Goal: Feedback & Contribution: Submit feedback/report problem

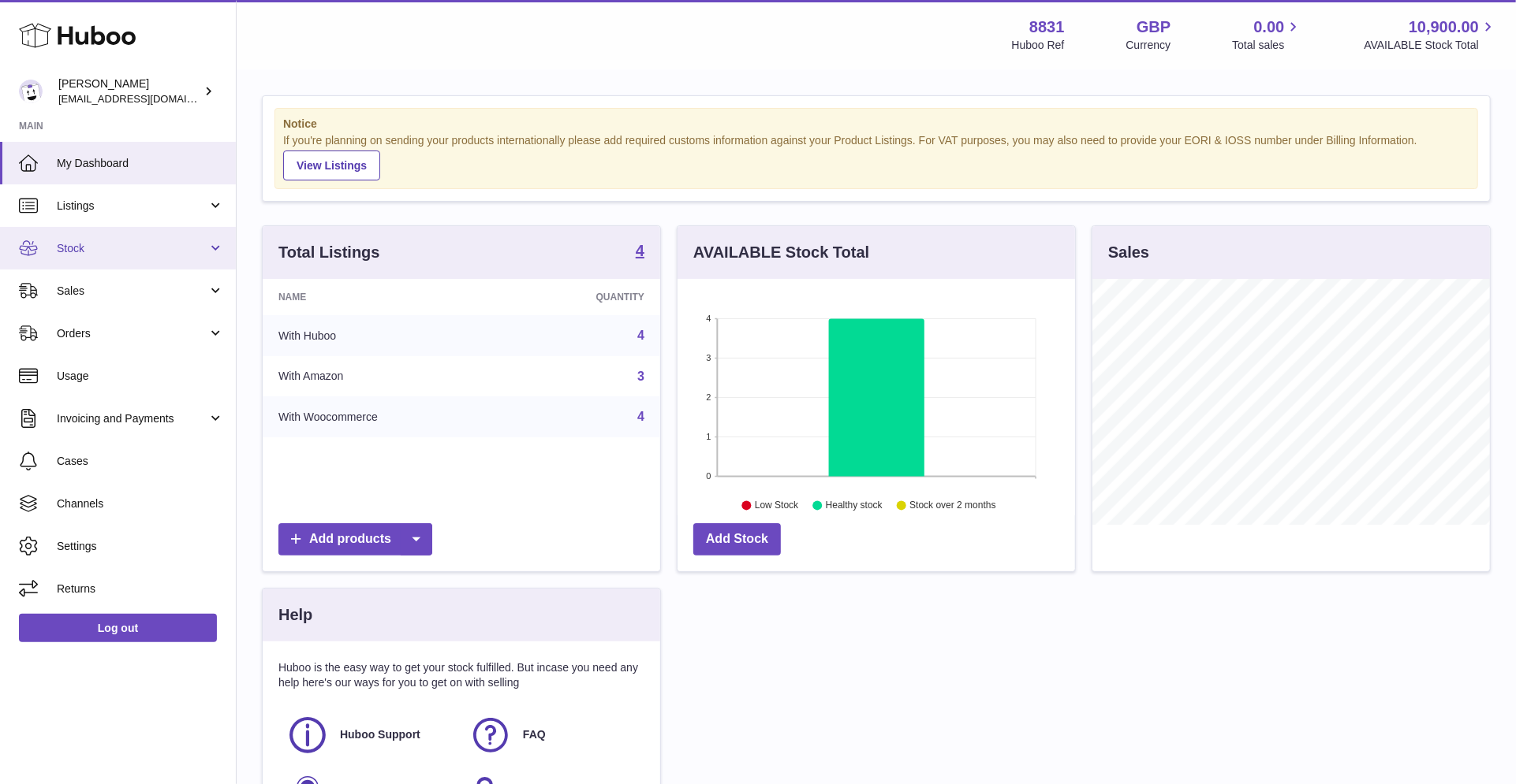
scroll to position [7, 0]
click at [126, 255] on link "Stock" at bounding box center [118, 248] width 236 height 42
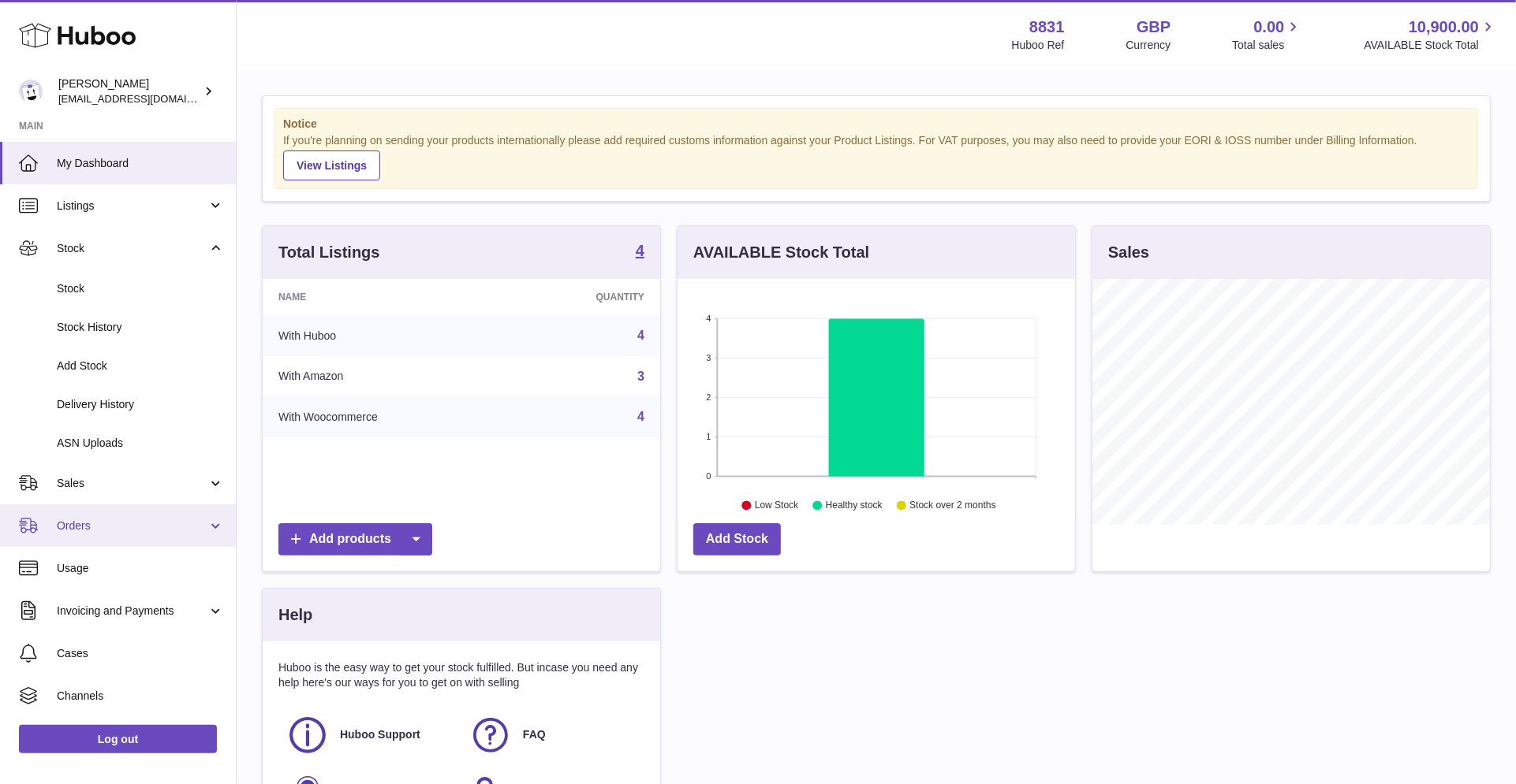
click at [98, 526] on span "Orders" at bounding box center [132, 526] width 150 height 15
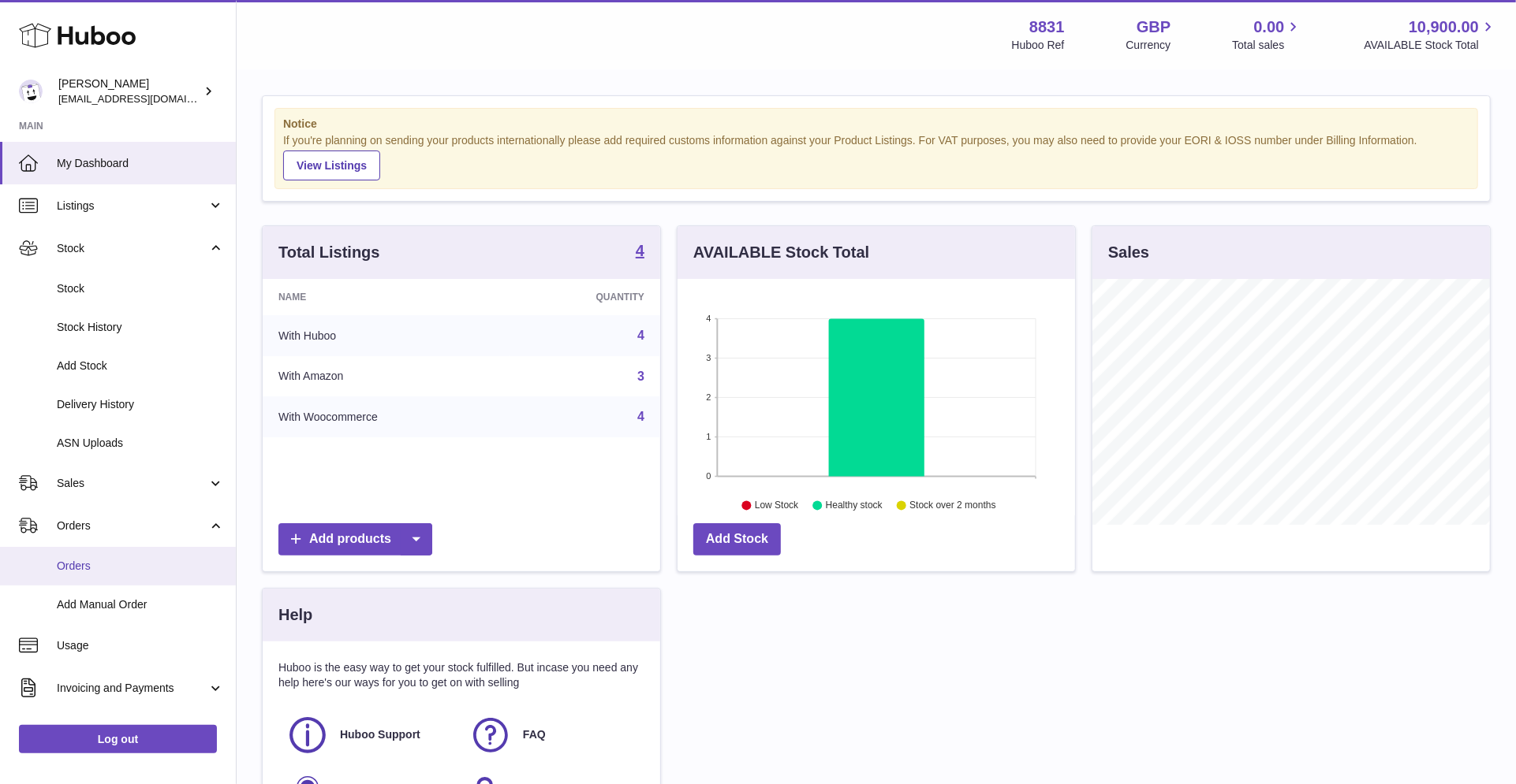
click at [93, 569] on span "Orders" at bounding box center [141, 566] width 167 height 15
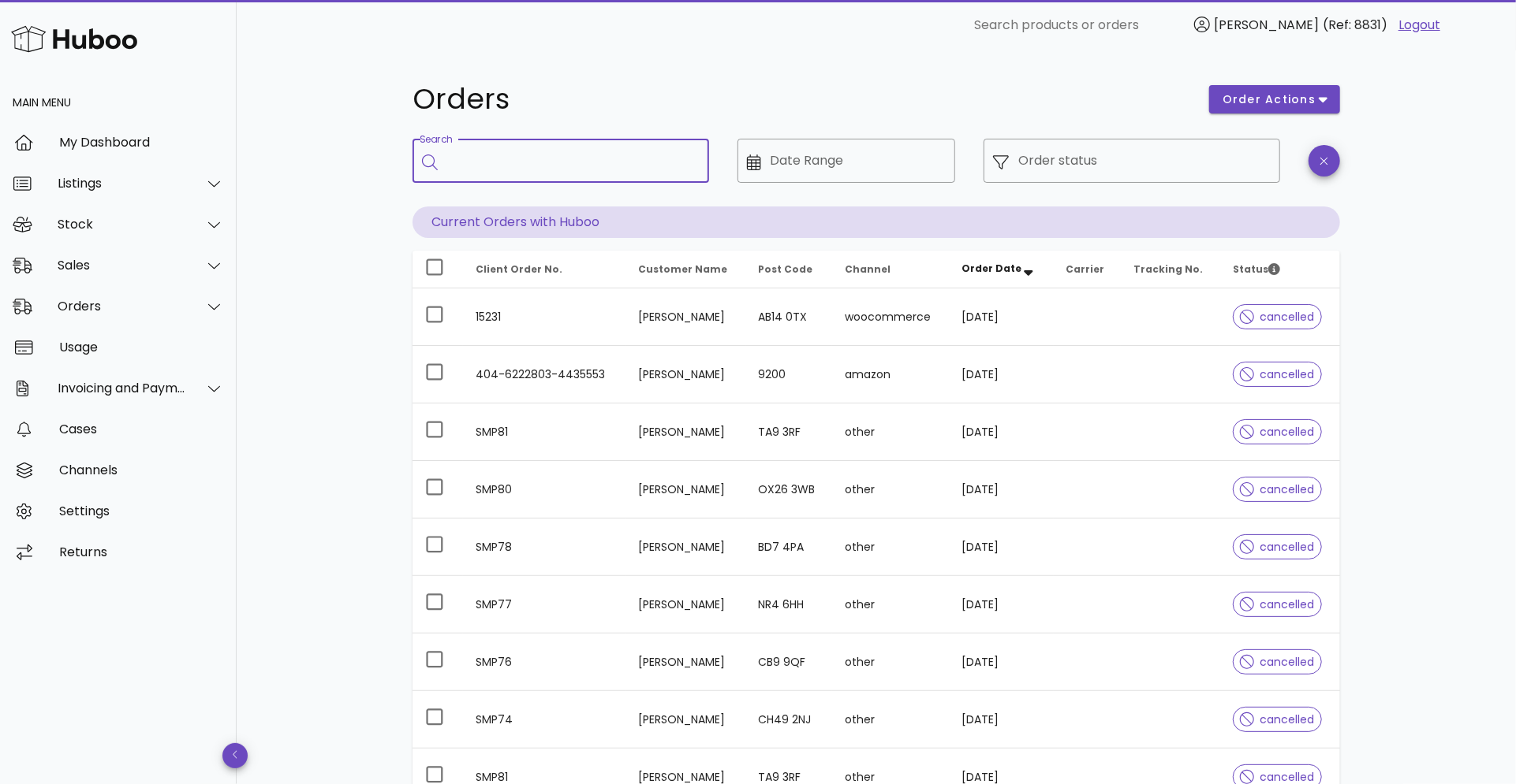
click at [566, 159] on input "Search" at bounding box center [572, 161] width 249 height 25
type input "*****"
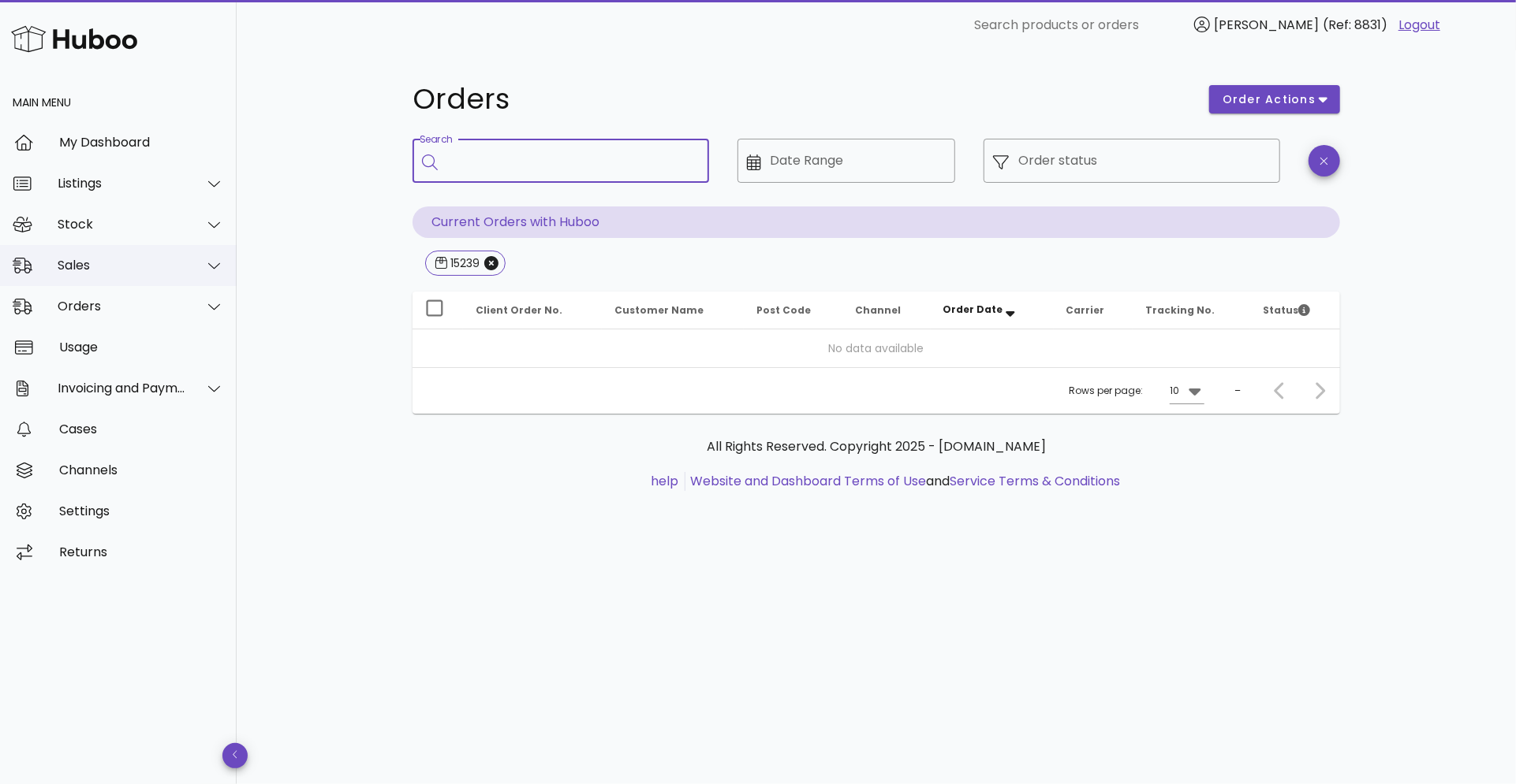
click at [208, 272] on icon at bounding box center [214, 265] width 11 height 14
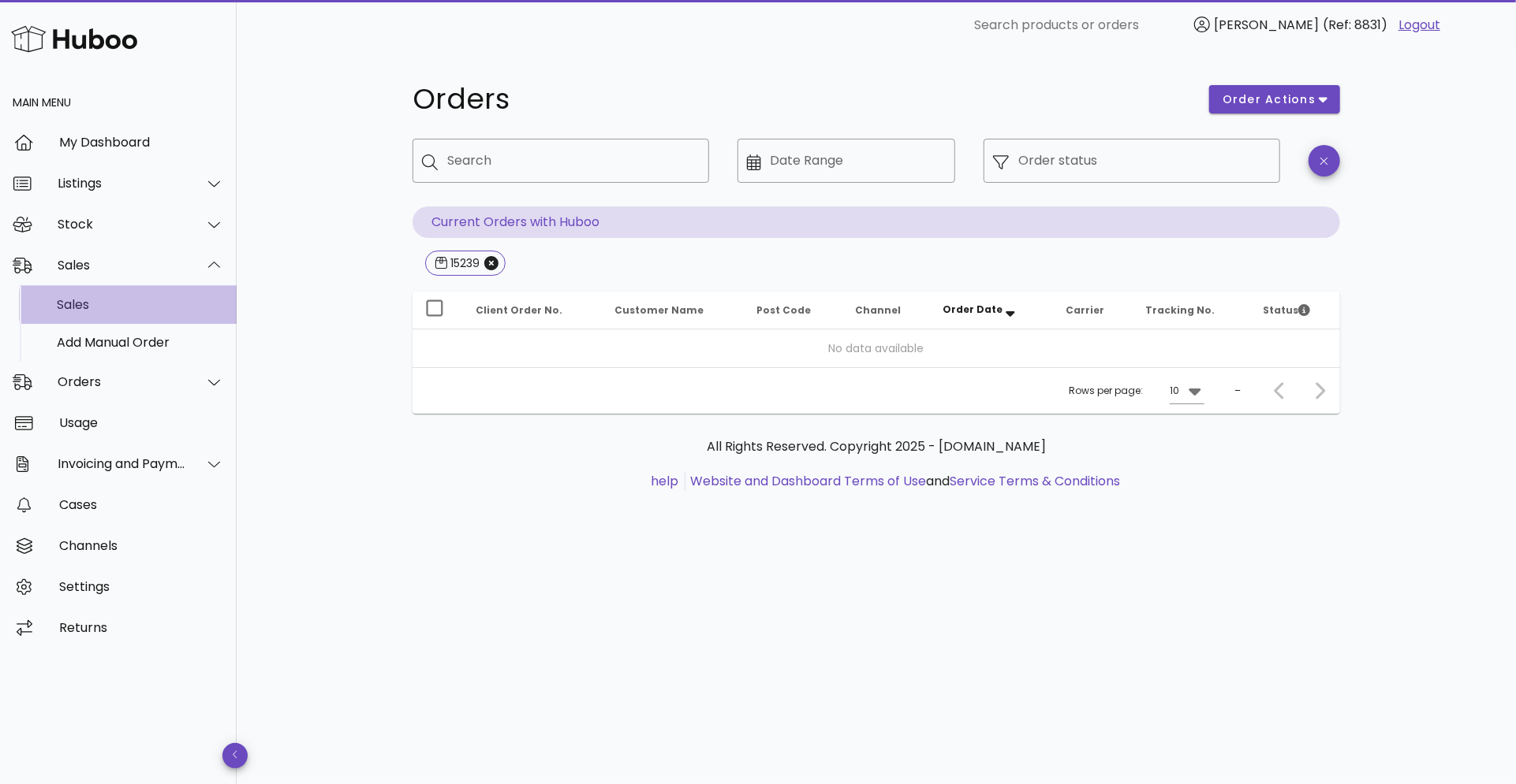
click at [88, 312] on div "Sales" at bounding box center [141, 304] width 167 height 15
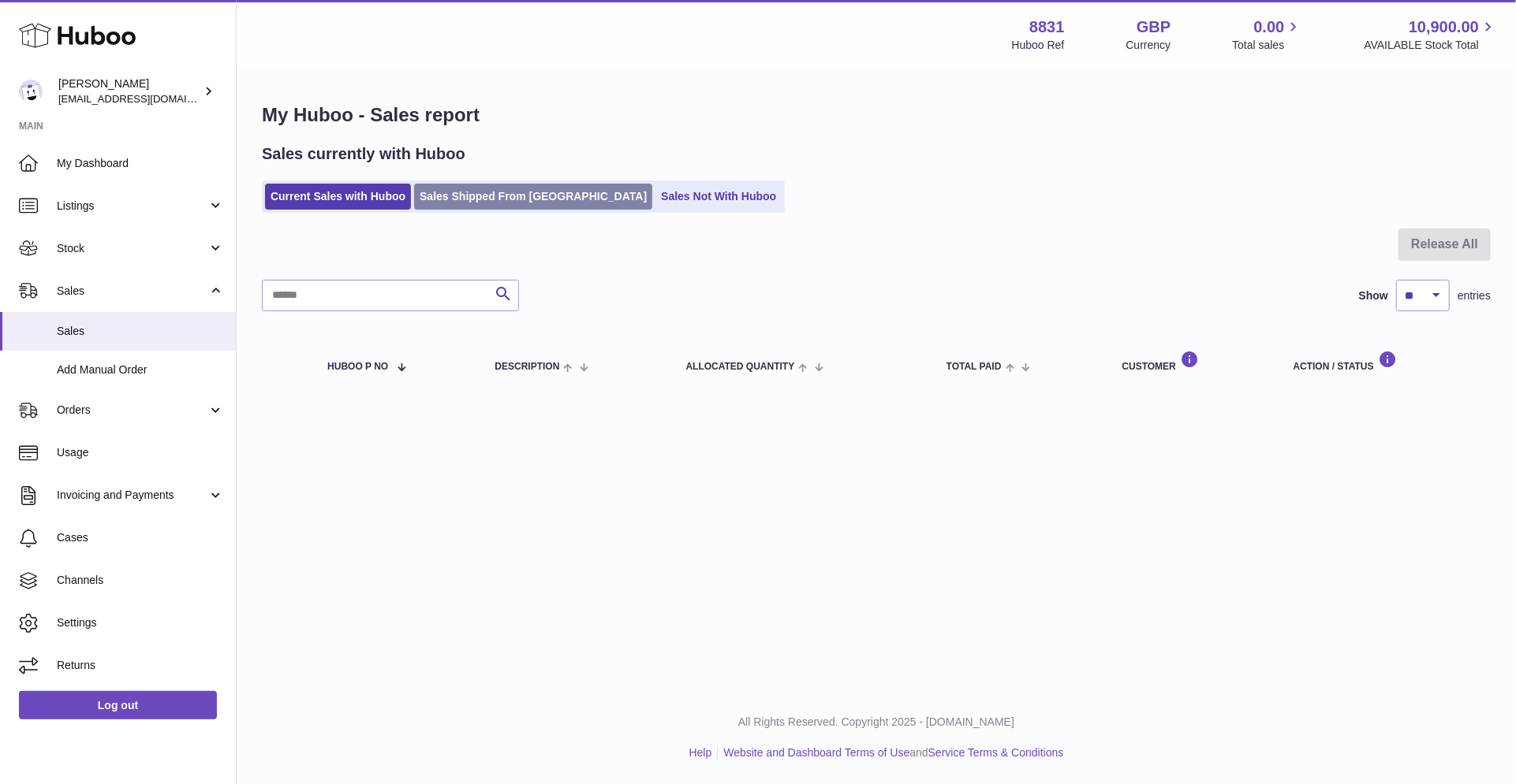
click at [495, 199] on link "Sales Shipped From [GEOGRAPHIC_DATA]" at bounding box center [533, 197] width 238 height 26
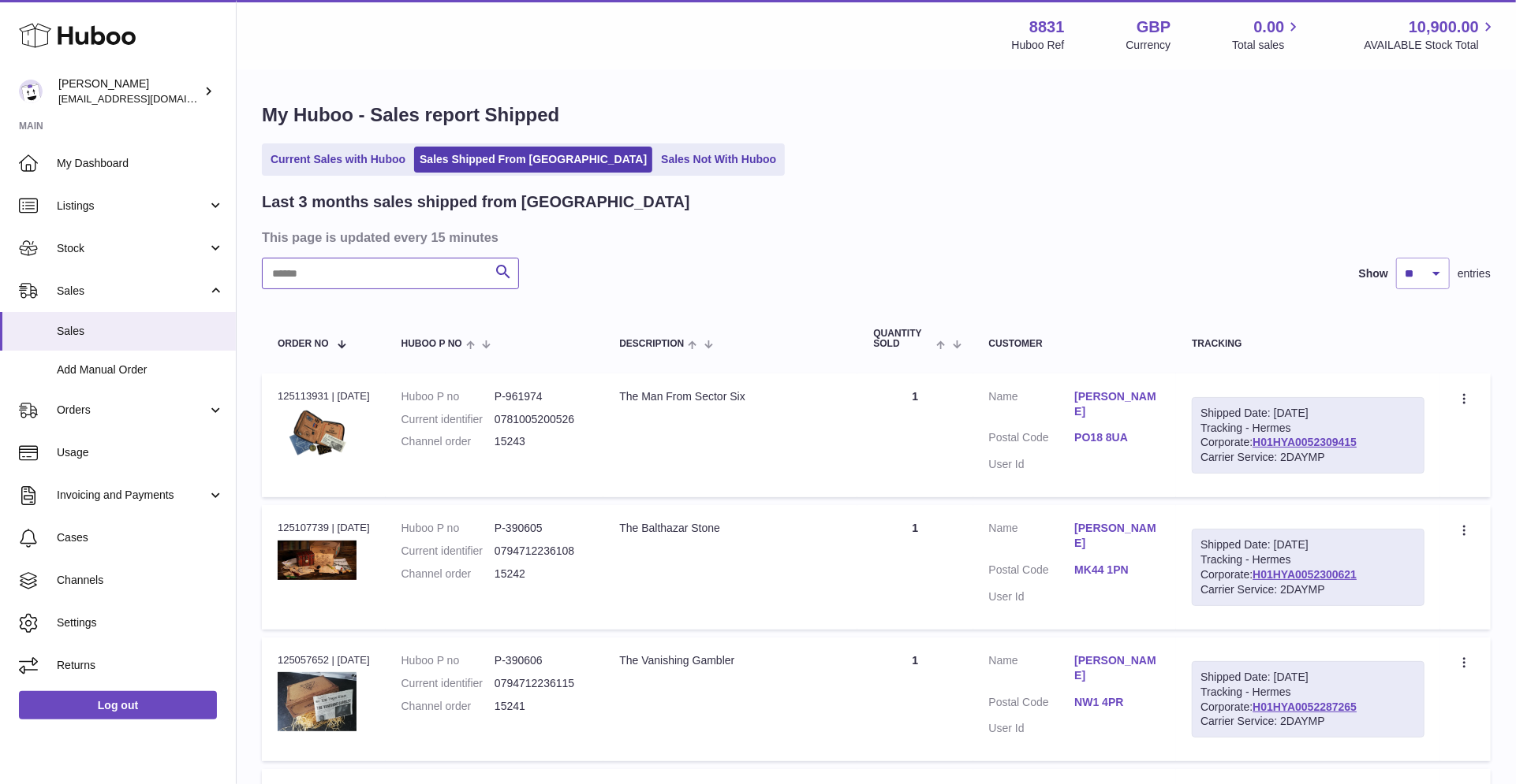
click at [346, 276] on input "text" at bounding box center [390, 273] width 257 height 32
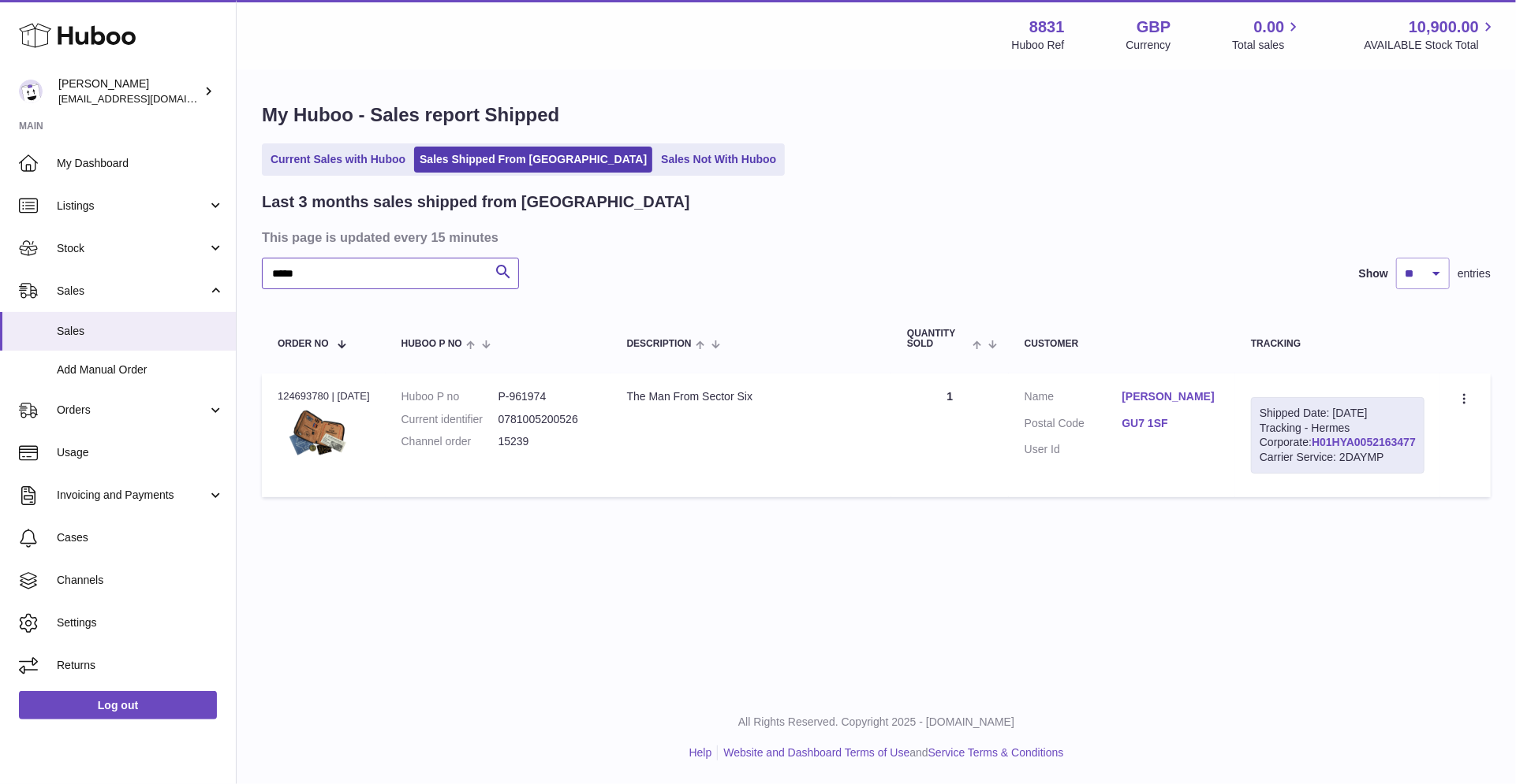
type input "*****"
click at [1342, 448] on link "H01HYA0052163477" at bounding box center [1364, 442] width 104 height 12
drag, startPoint x: 1145, startPoint y: 419, endPoint x: 1208, endPoint y: 419, distance: 63.0
click at [1208, 419] on dl "Customer Name Christine Mitchell Postal Code GU7 1SF User Id" at bounding box center [1122, 427] width 195 height 76
copy dl "GU7 1SF"
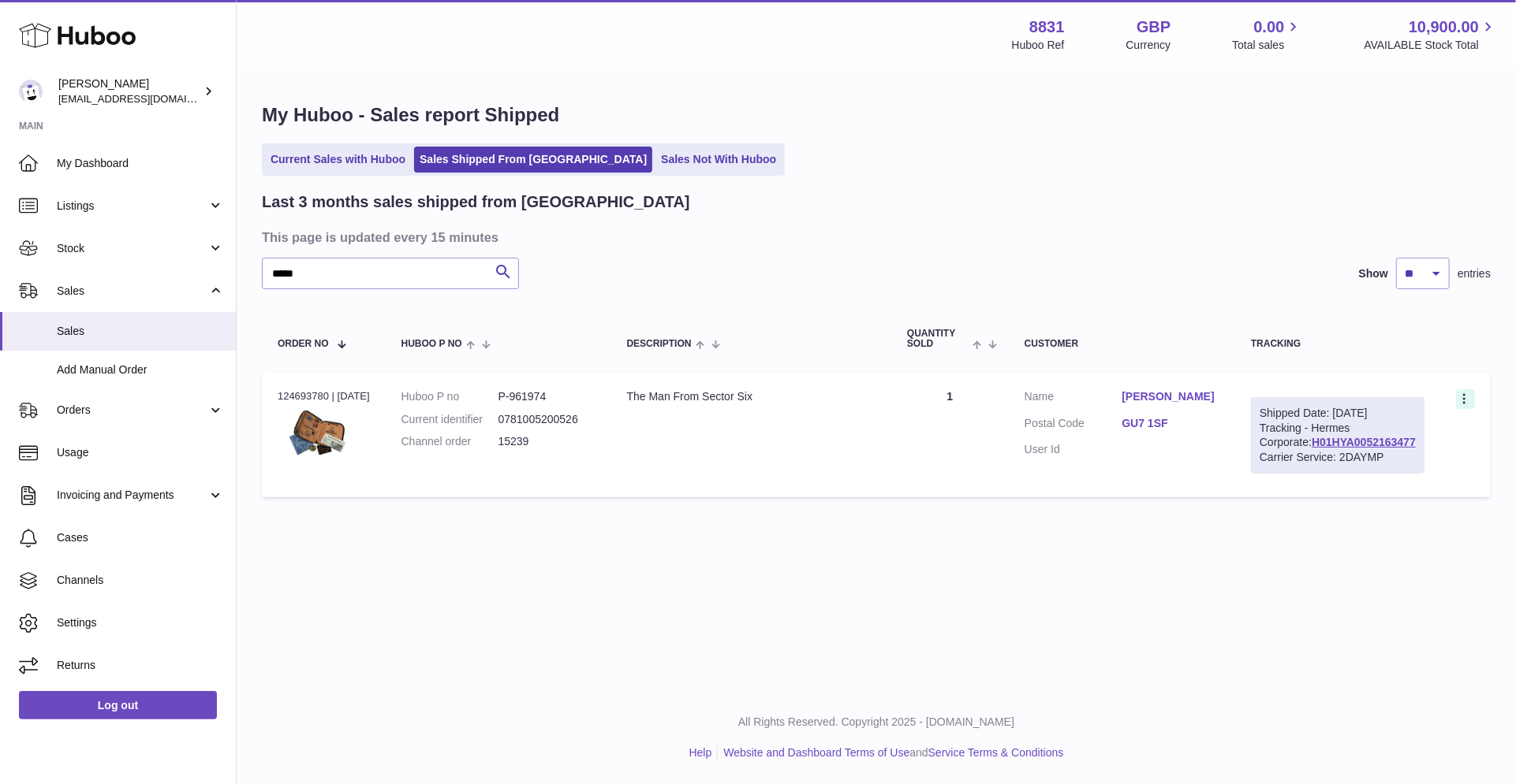
click at [1469, 397] on icon at bounding box center [1466, 401] width 18 height 16
click at [1378, 461] on li "Duplicate Order" at bounding box center [1396, 468] width 157 height 34
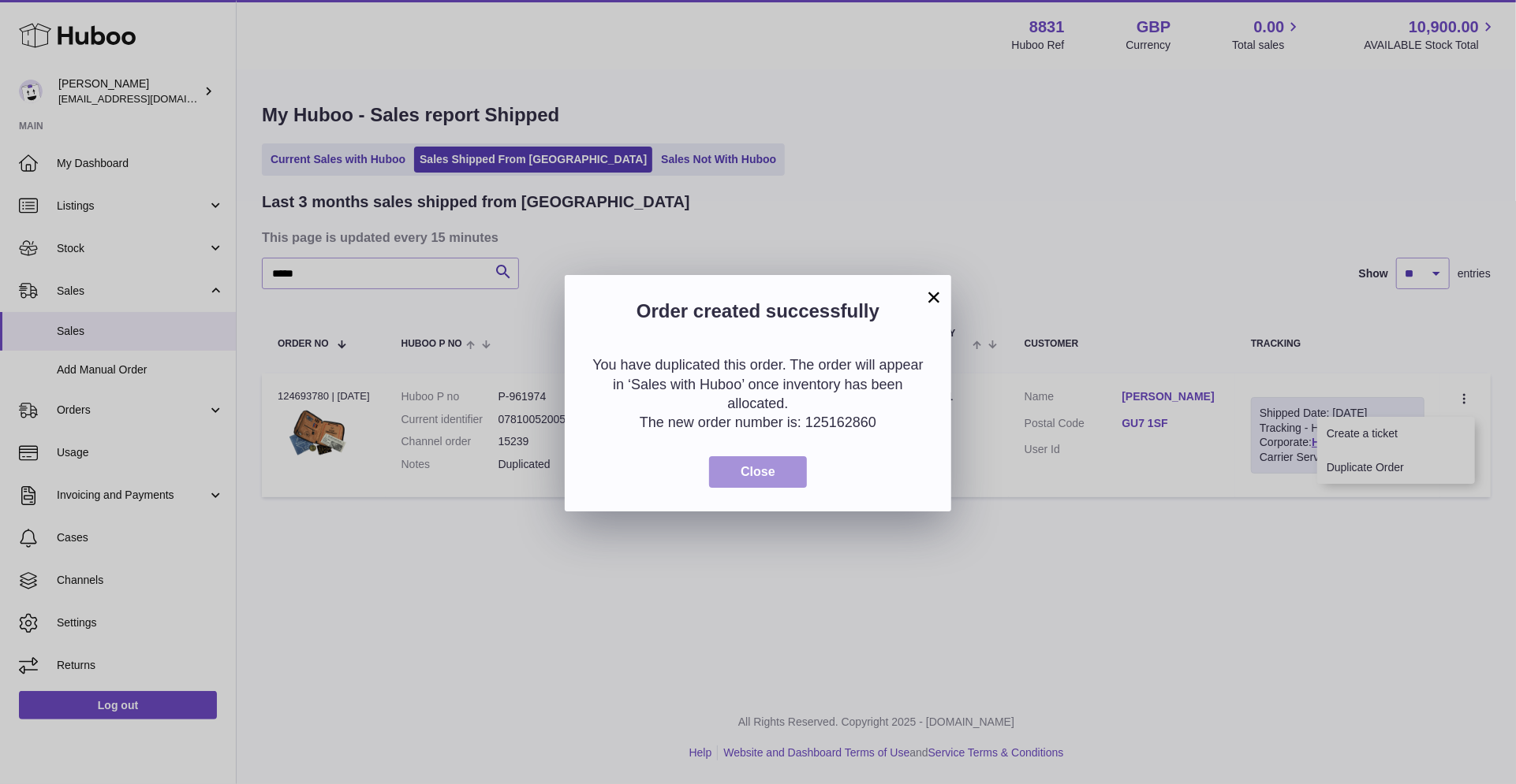
click at [748, 470] on span "Close" at bounding box center [757, 471] width 34 height 13
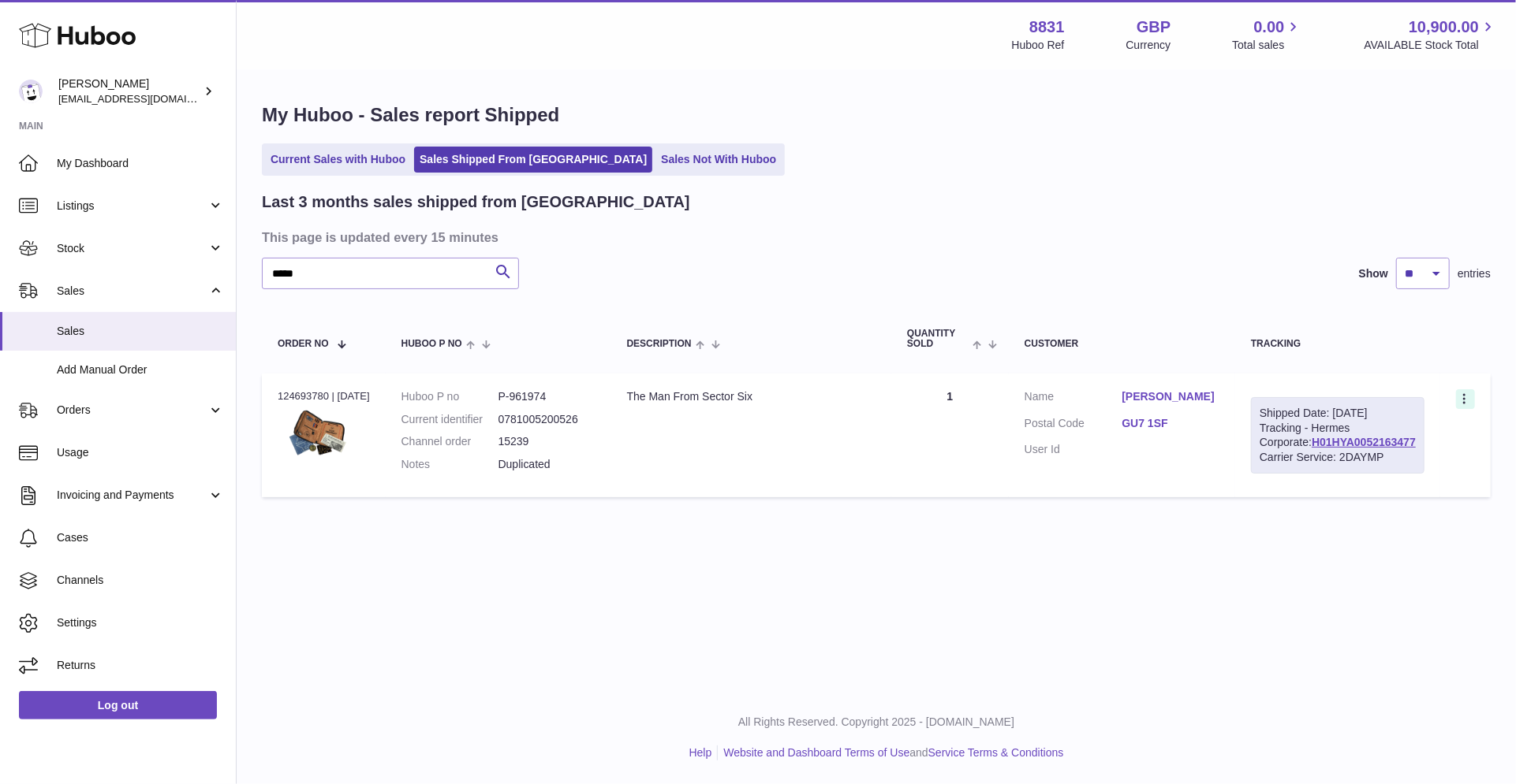
click at [1466, 394] on icon at bounding box center [1466, 401] width 18 height 16
click at [1411, 423] on li "Create a ticket" at bounding box center [1396, 433] width 157 height 34
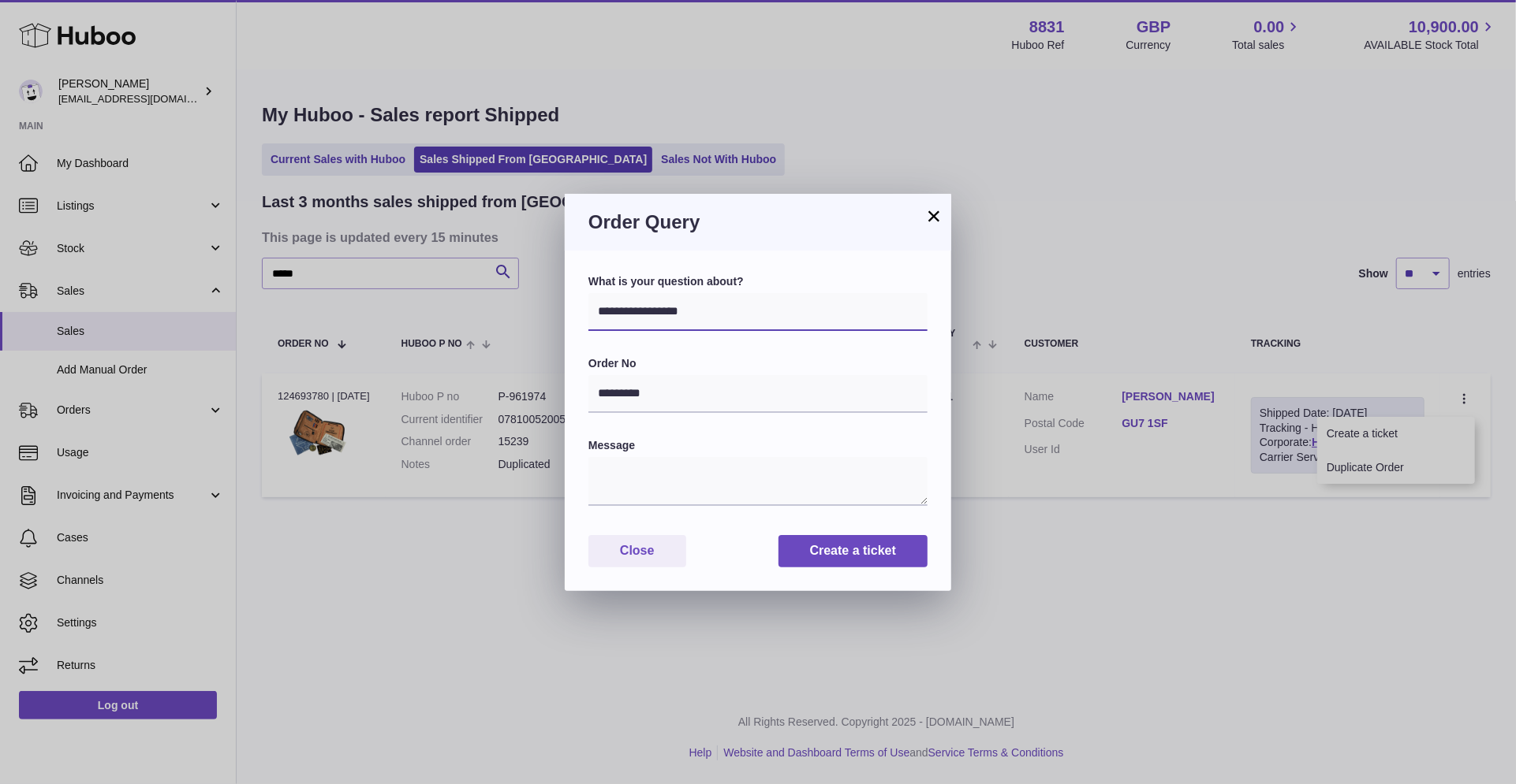
select select "*****"
click at [656, 468] on textarea at bounding box center [758, 482] width 339 height 50
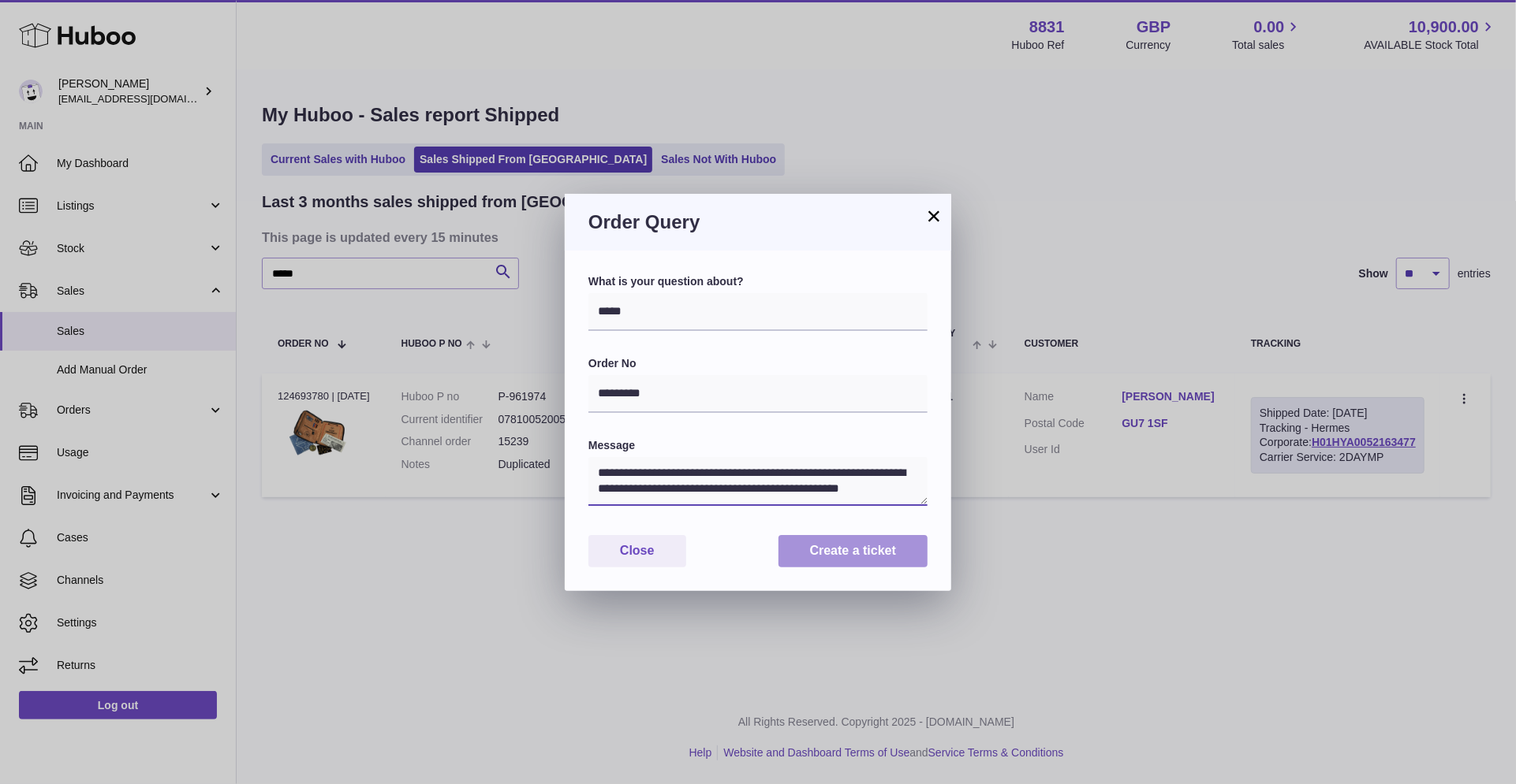
type textarea "**********"
click at [871, 545] on button "Create a ticket" at bounding box center [853, 551] width 149 height 33
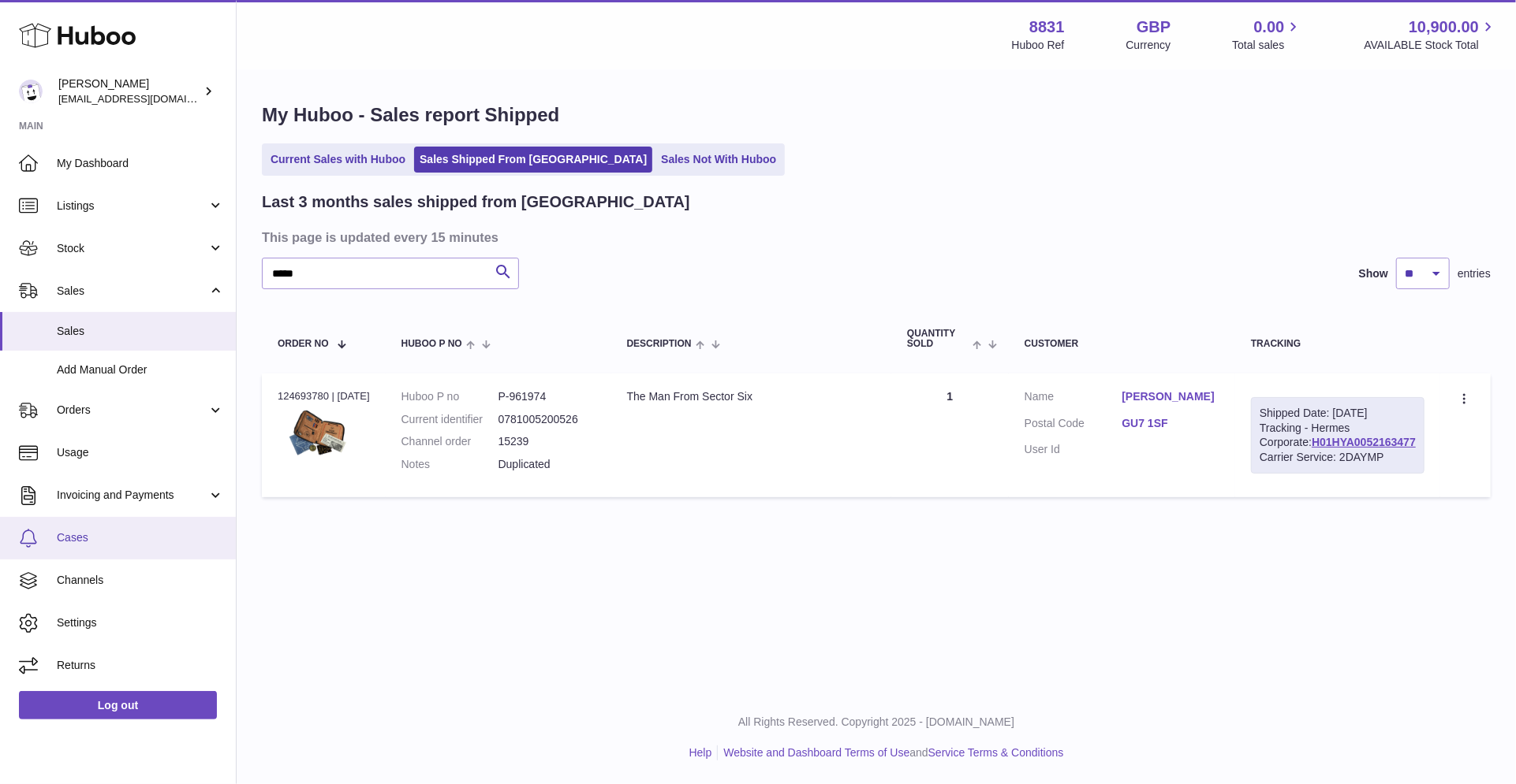
click at [90, 541] on span "Cases" at bounding box center [141, 538] width 167 height 15
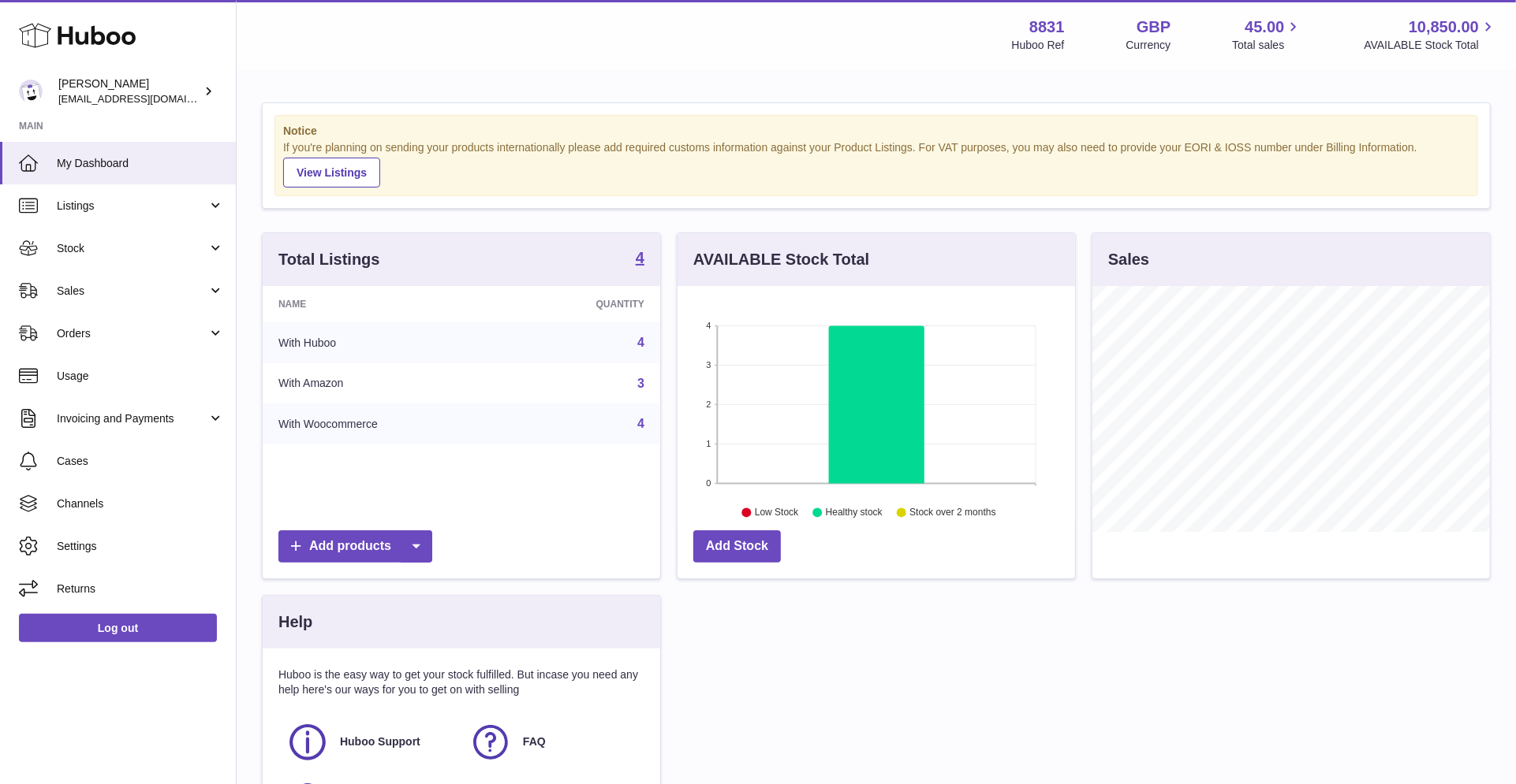
scroll to position [245, 397]
click at [100, 461] on span "Cases" at bounding box center [141, 461] width 167 height 15
click at [98, 295] on span "Sales" at bounding box center [132, 291] width 150 height 15
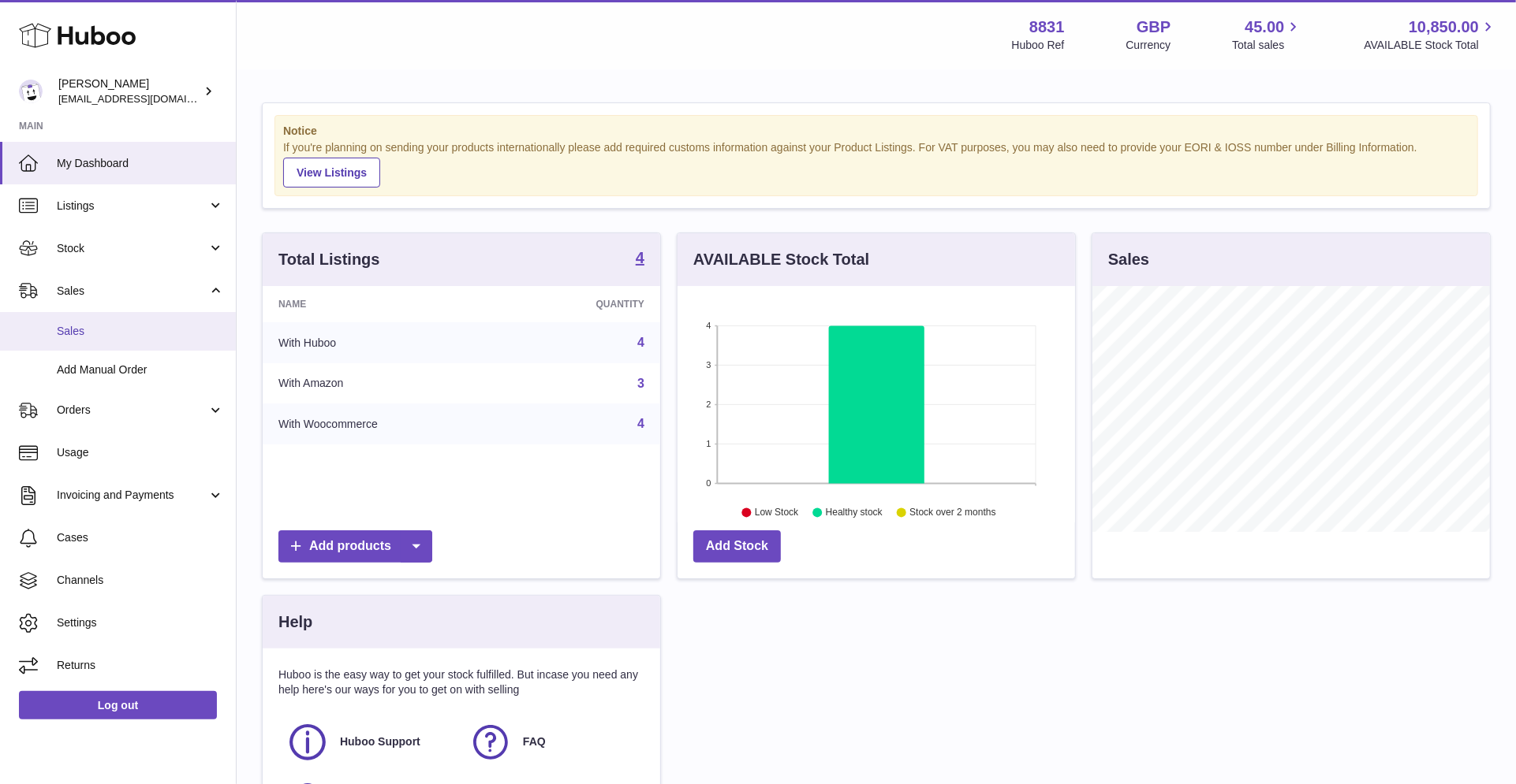
click at [98, 338] on link "Sales" at bounding box center [118, 331] width 236 height 39
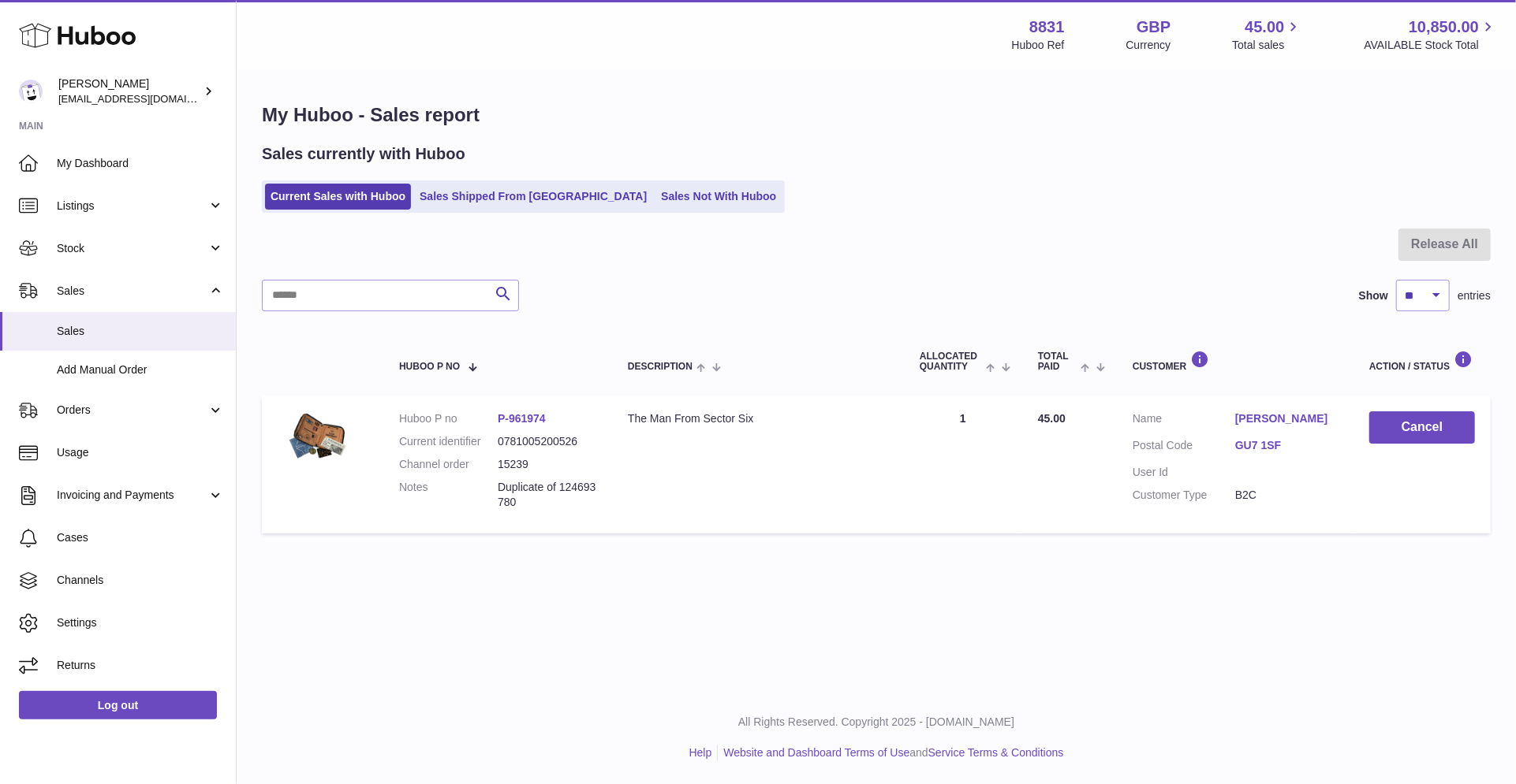
drag, startPoint x: 560, startPoint y: 486, endPoint x: 565, endPoint y: 496, distance: 11.2
click at [565, 496] on p "Duplicate of 124693780" at bounding box center [547, 495] width 98 height 30
copy p "124693780"
